Goal: Information Seeking & Learning: Learn about a topic

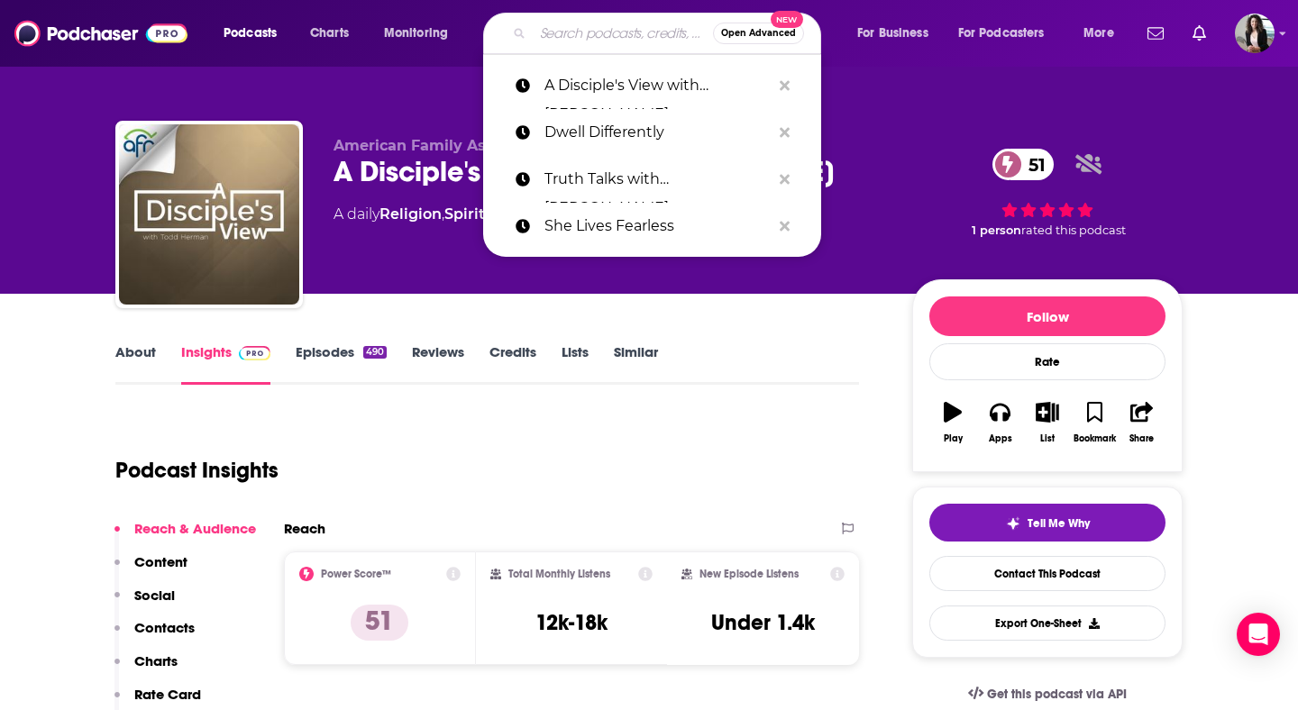
type input "Coffee with [PERSON_NAME] On Ice"
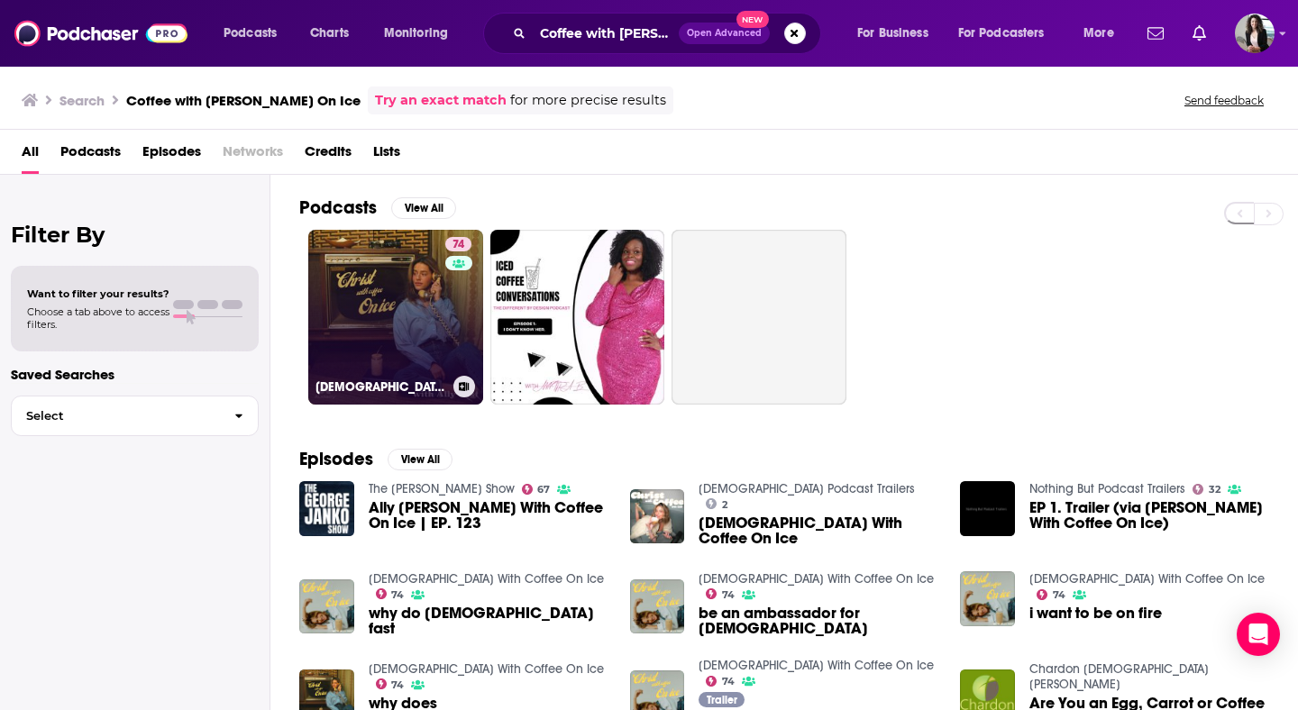
click at [367, 306] on link "74 [DEMOGRAPHIC_DATA] With Coffee On Ice" at bounding box center [395, 317] width 175 height 175
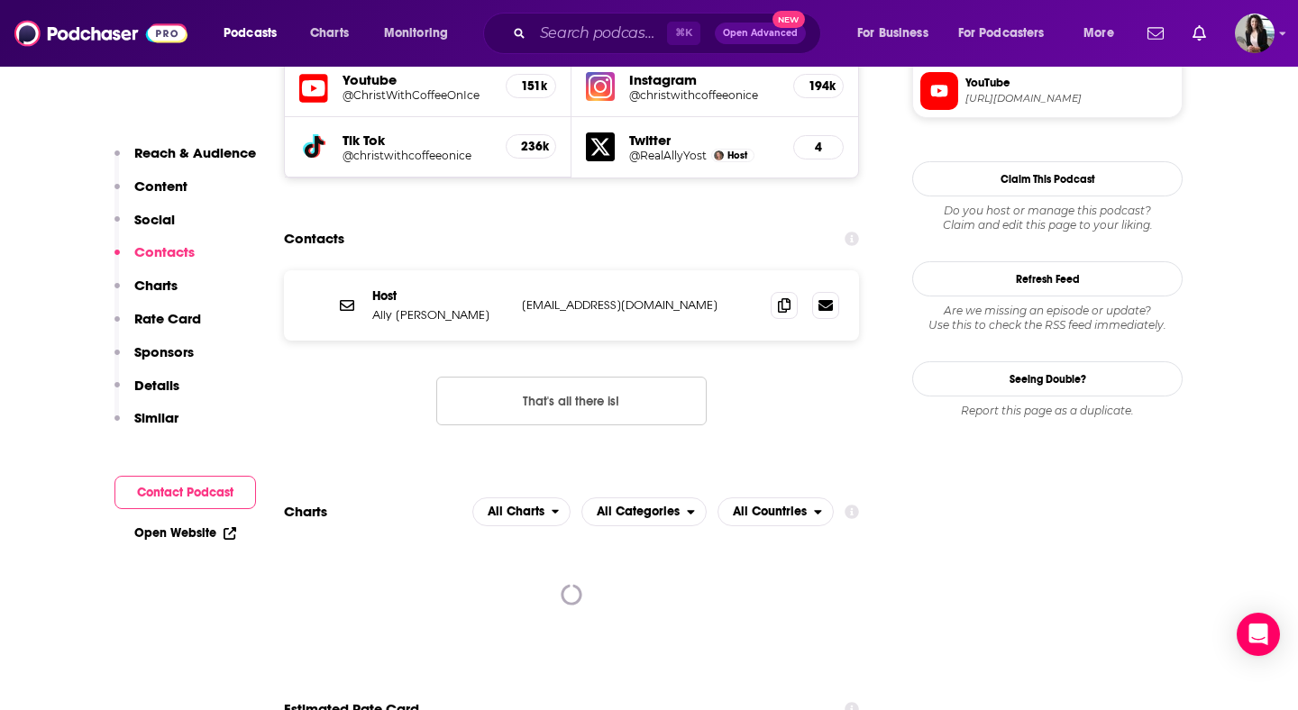
scroll to position [1675, 0]
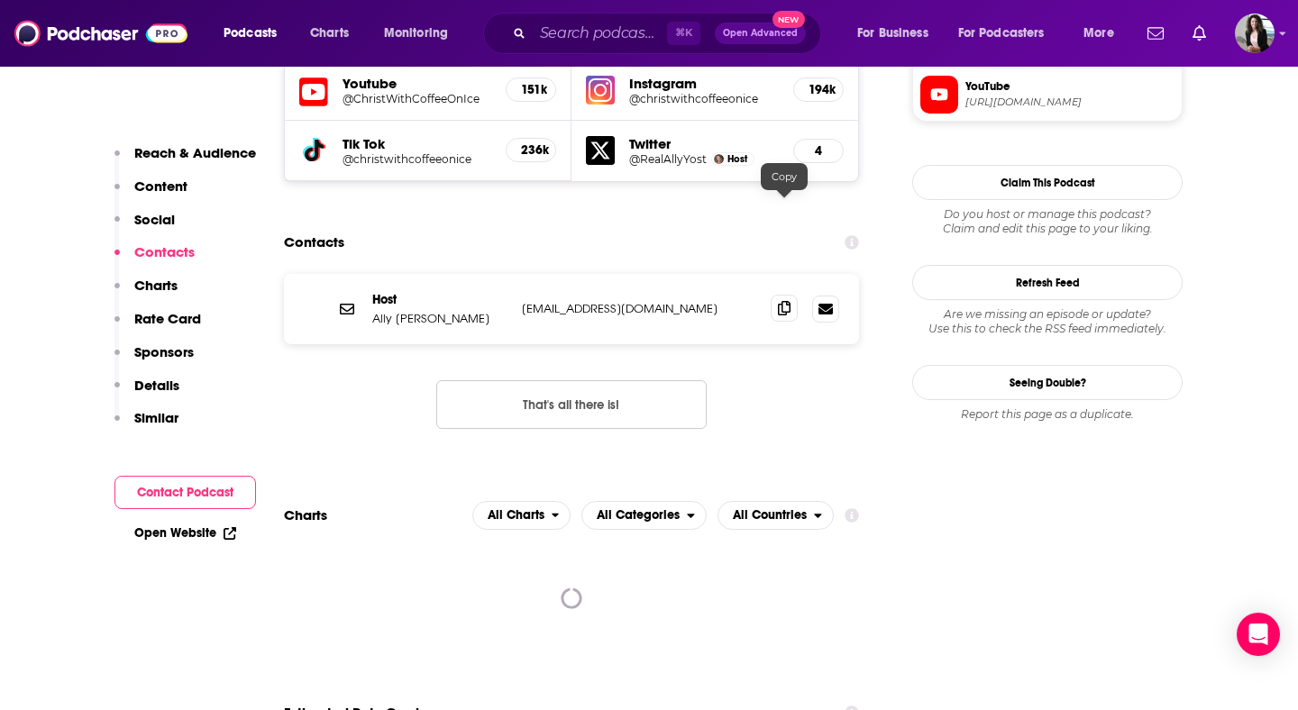
click at [776, 295] on span at bounding box center [784, 308] width 27 height 27
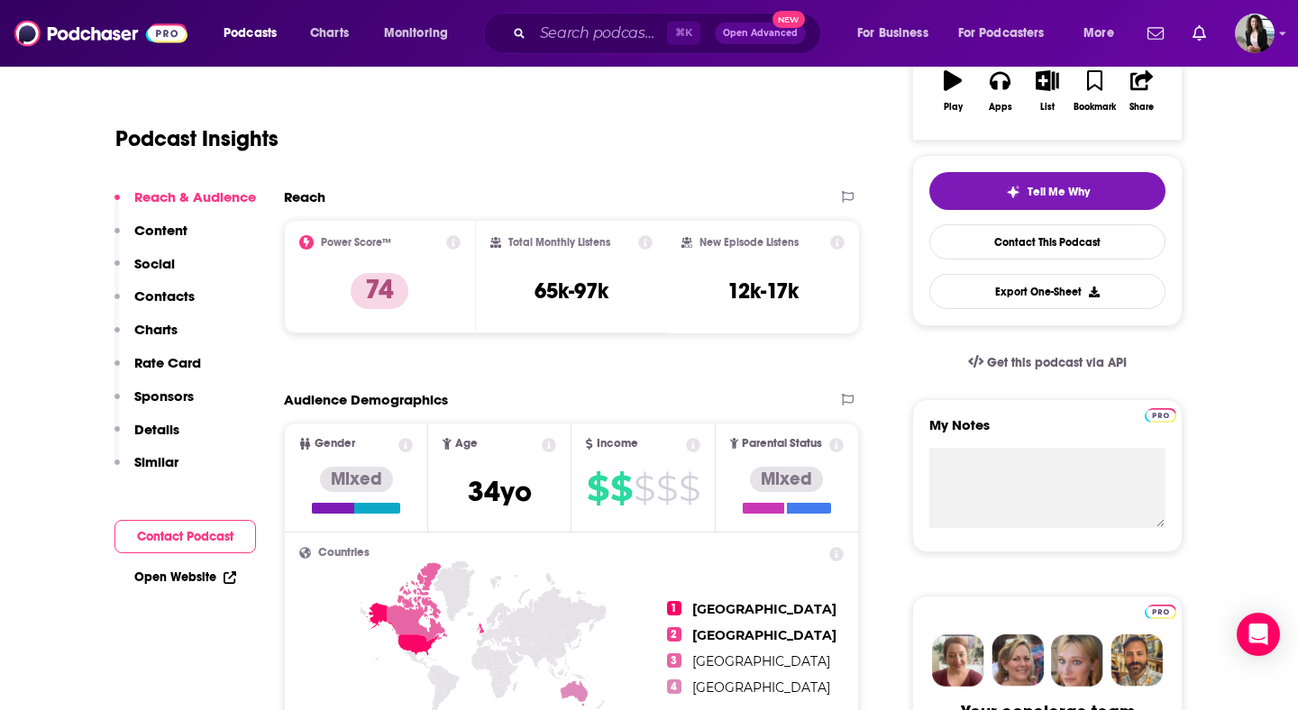
scroll to position [0, 0]
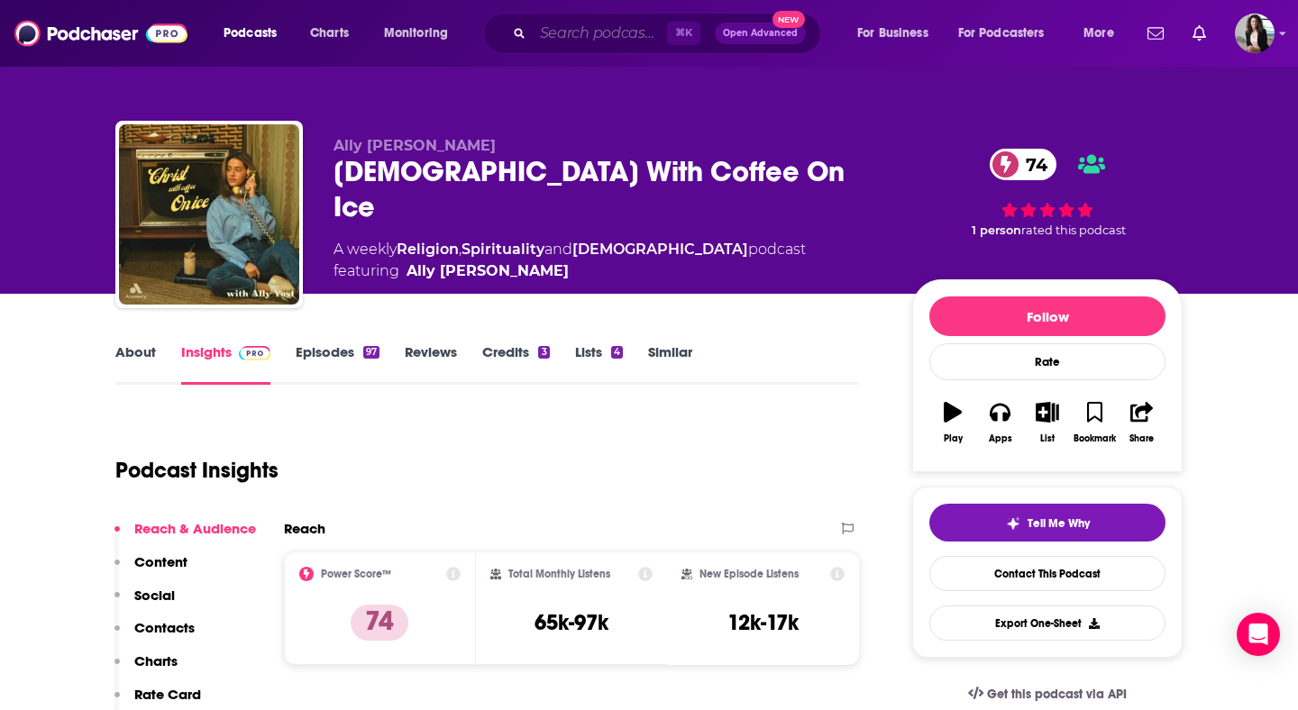
click at [606, 22] on input "Search podcasts, credits, & more..." at bounding box center [600, 33] width 134 height 29
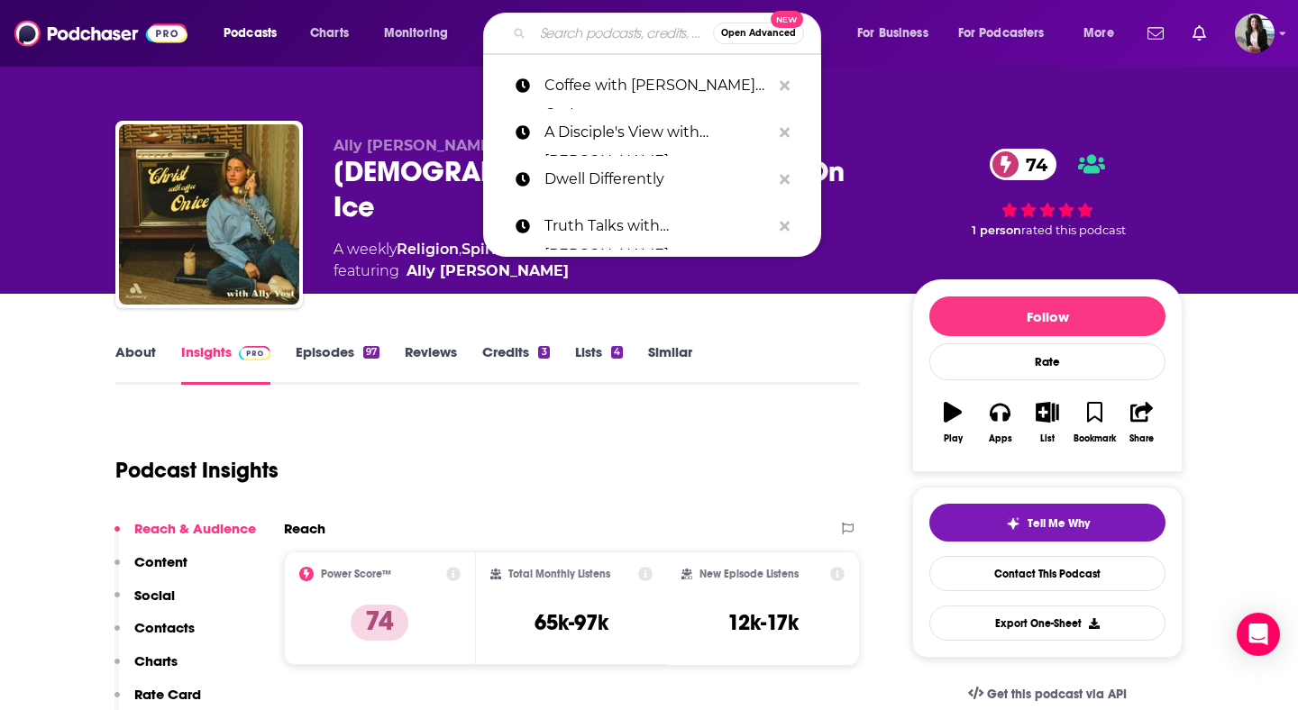
paste input "Pure Athletes"
type input "Pure Athletes"
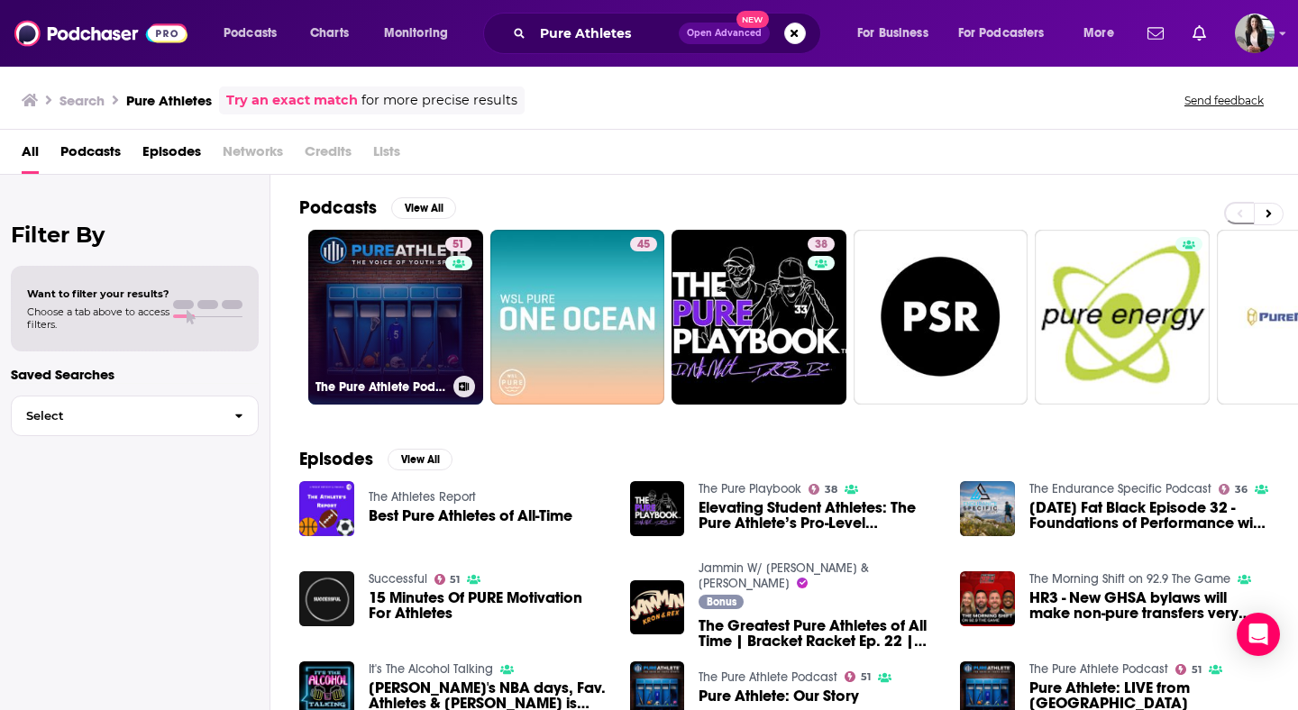
click at [370, 324] on link "51 The Pure Athlete Podcast" at bounding box center [395, 317] width 175 height 175
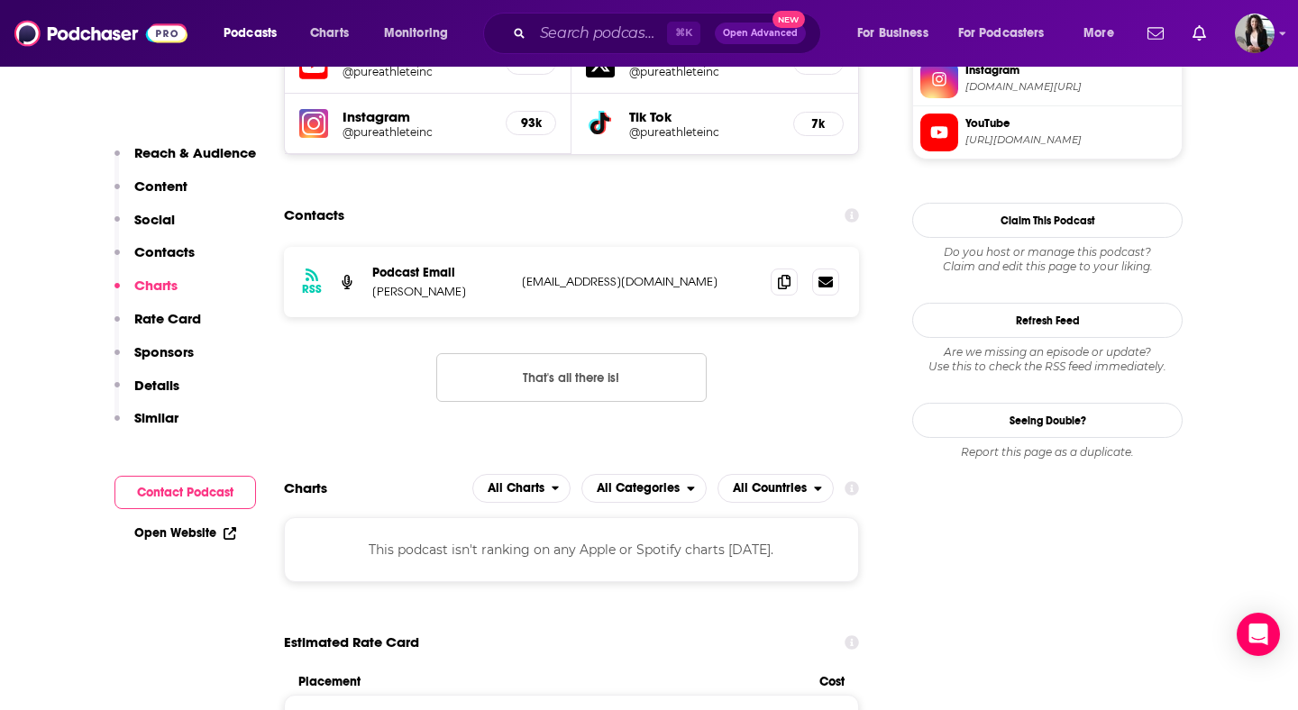
scroll to position [1704, 0]
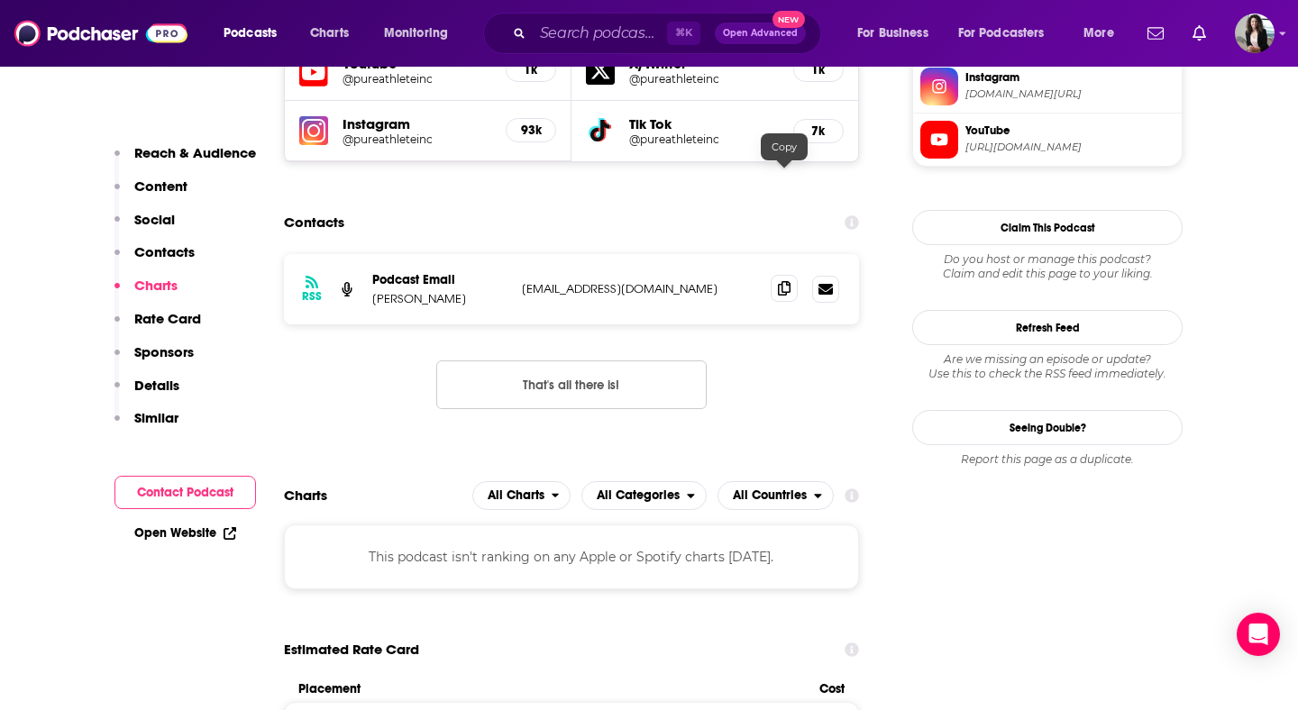
click at [781, 281] on icon at bounding box center [784, 288] width 13 height 14
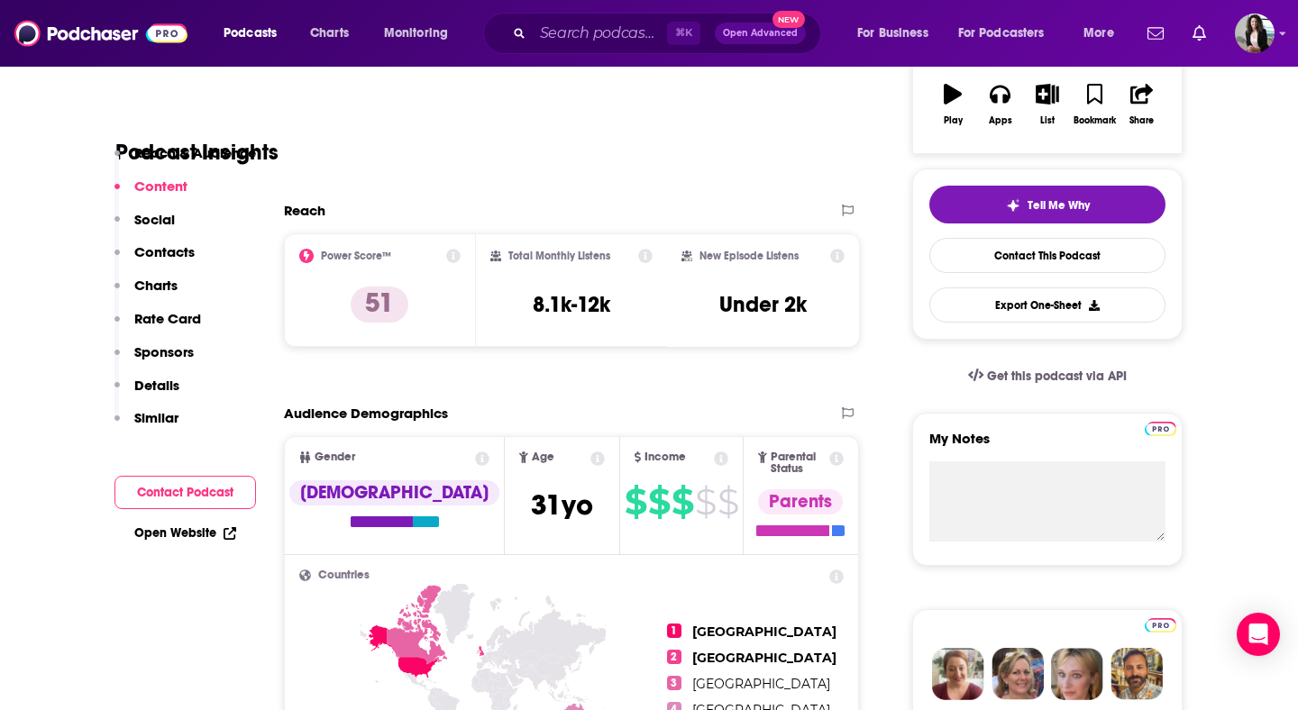
scroll to position [0, 0]
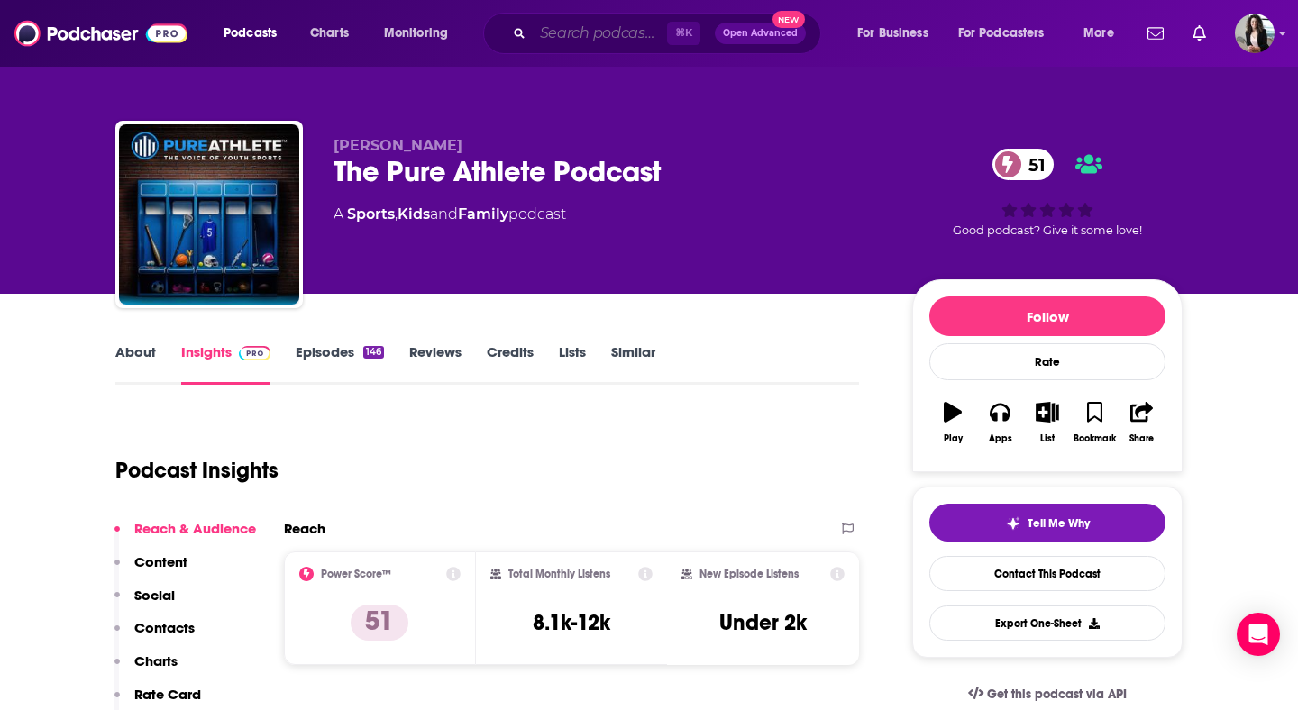
click at [619, 28] on input "Search podcasts, credits, & more..." at bounding box center [600, 33] width 134 height 29
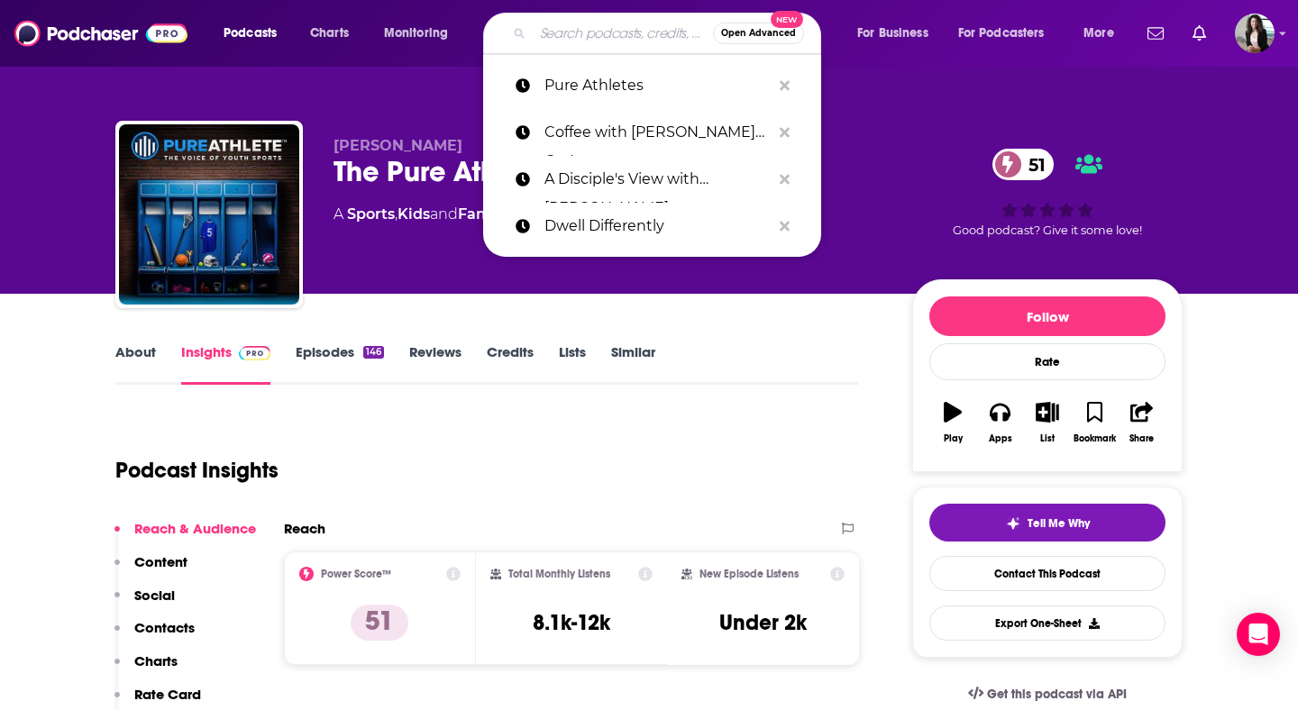
paste input "The Ultimate Sports Parent Podcast"
type input "The Ultimate Sports Parent Podcast"
